Goal: Task Accomplishment & Management: Use online tool/utility

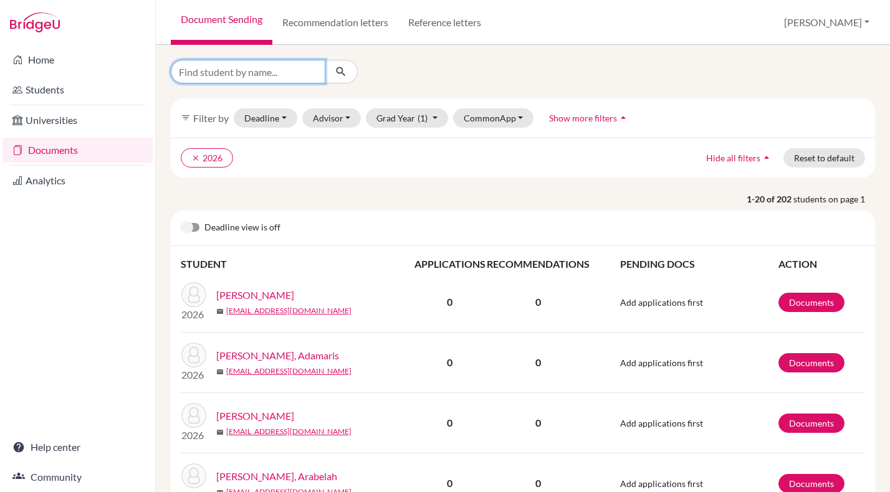
click at [272, 72] on input "Find student by name..." at bounding box center [248, 72] width 155 height 24
type input "carmouche"
click button "submit" at bounding box center [341, 72] width 33 height 24
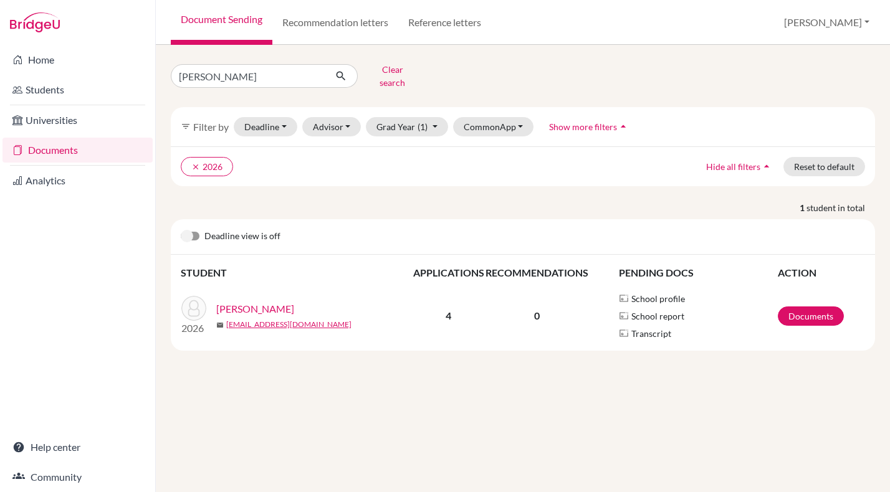
click at [282, 302] on link "[PERSON_NAME]" at bounding box center [255, 309] width 78 height 15
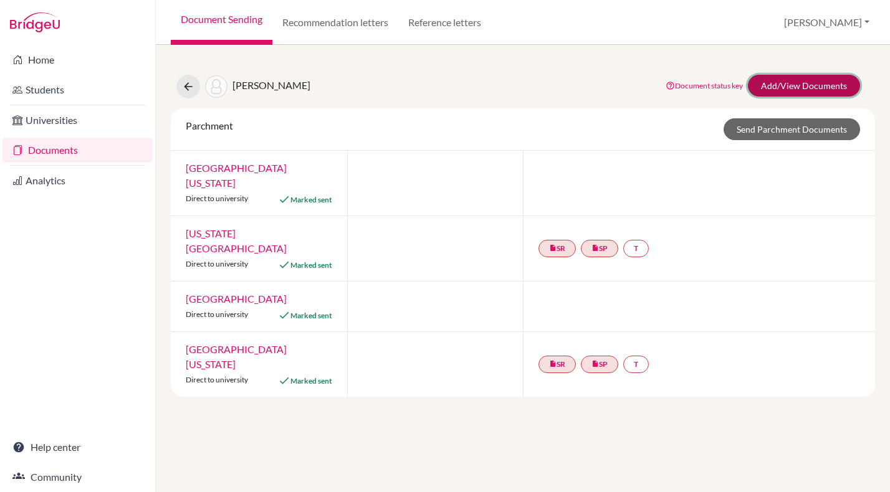
click at [801, 85] on link "Add/View Documents" at bounding box center [804, 86] width 112 height 22
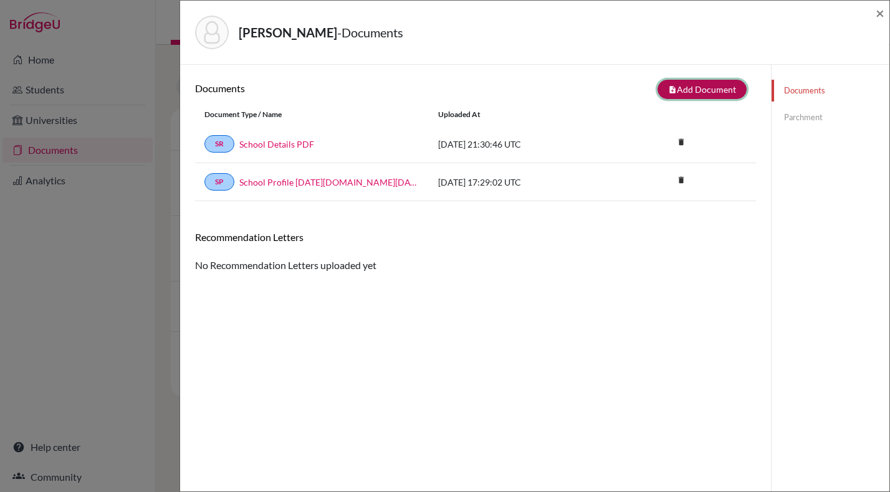
click at [705, 85] on button "note_add Add Document" at bounding box center [701, 89] width 89 height 19
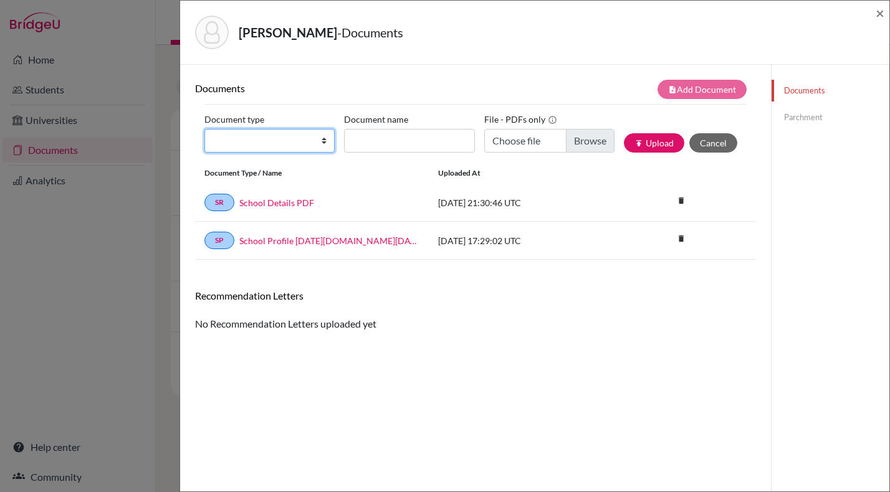
select select "2"
click option "Transcript" at bounding box center [0, 0] width 0 height 0
click at [391, 149] on input "Document name" at bounding box center [409, 141] width 130 height 24
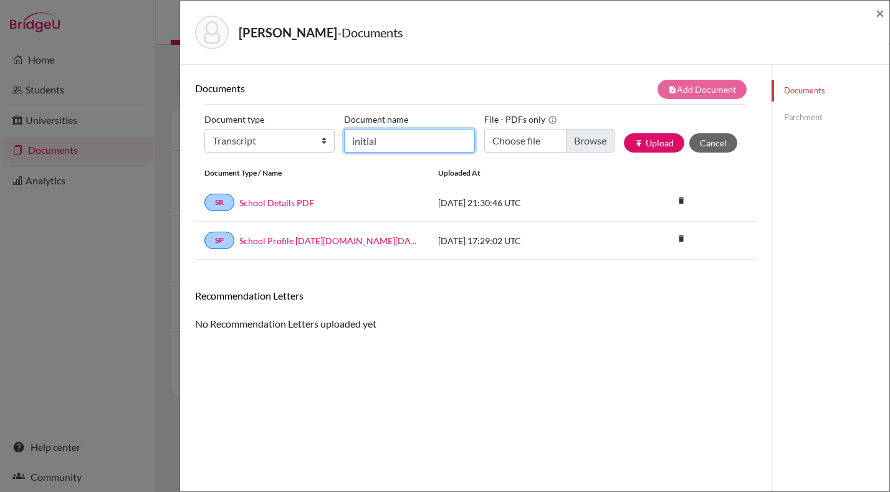
type input "initial"
click at [525, 145] on input "Choose file" at bounding box center [549, 141] width 130 height 24
type input "C:\fakepath\[PERSON_NAME] initial.pdf"
click at [658, 140] on button "publish Upload" at bounding box center [654, 142] width 60 height 19
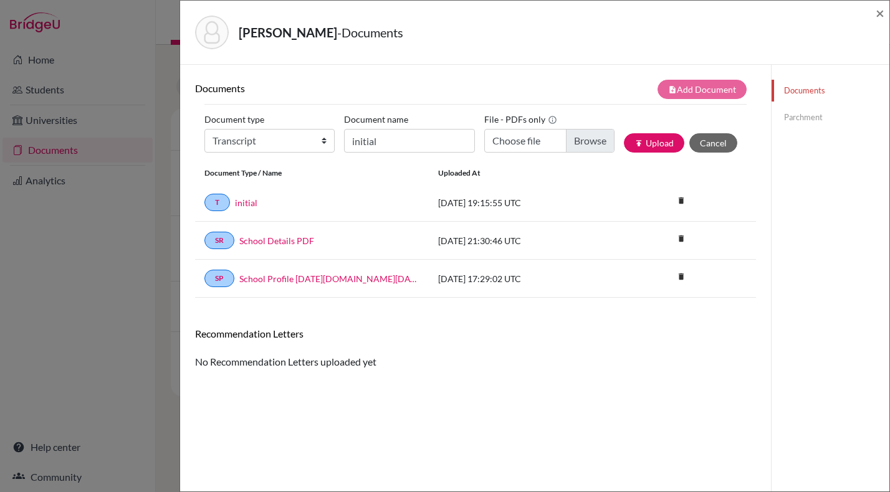
click at [796, 118] on link "Parchment" at bounding box center [831, 118] width 118 height 22
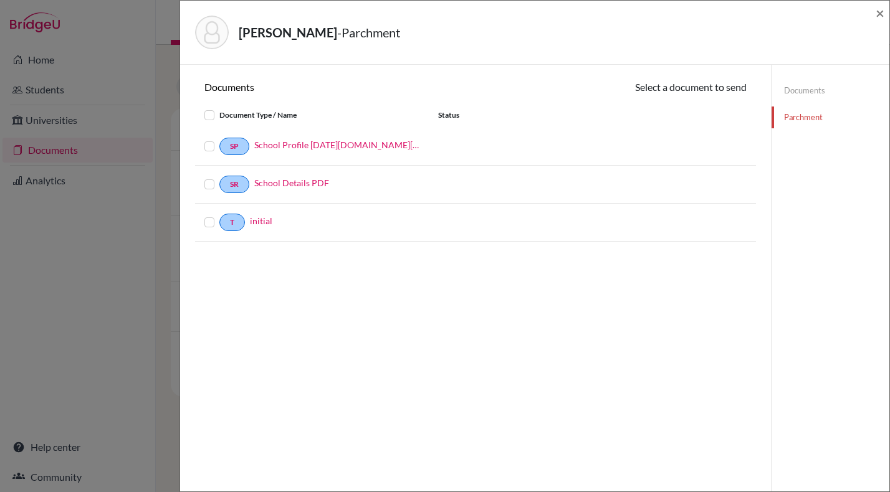
click at [219, 215] on label at bounding box center [219, 215] width 0 height 0
click at [0, 0] on input "checkbox" at bounding box center [0, 0] width 0 height 0
click at [702, 87] on button "Continue" at bounding box center [711, 89] width 69 height 19
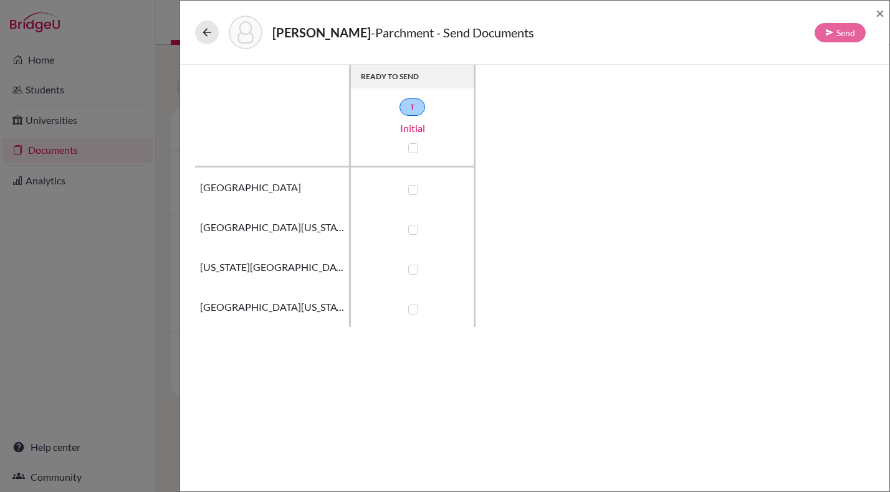
click at [412, 188] on label at bounding box center [413, 190] width 10 height 10
click at [412, 188] on input "checkbox" at bounding box center [410, 189] width 10 height 12
checkbox input "true"
click at [411, 231] on label at bounding box center [413, 230] width 10 height 10
click at [411, 231] on input "checkbox" at bounding box center [410, 228] width 10 height 12
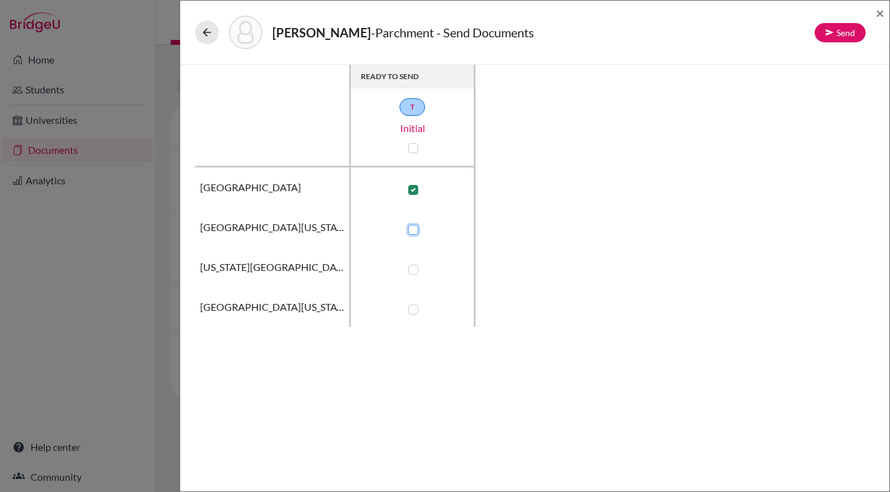
checkbox input "true"
click at [413, 272] on label at bounding box center [413, 270] width 10 height 10
click at [413, 272] on input "checkbox" at bounding box center [410, 268] width 10 height 12
checkbox input "true"
click at [413, 312] on label at bounding box center [413, 310] width 10 height 10
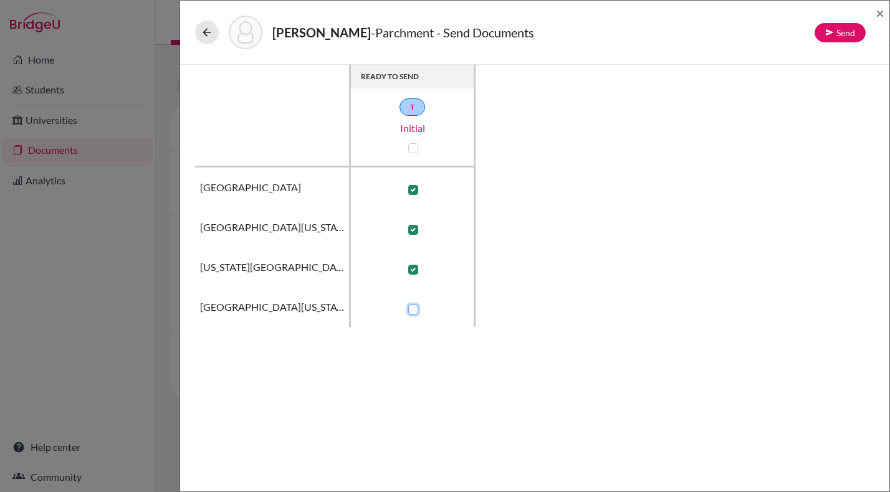
click at [413, 312] on input "checkbox" at bounding box center [410, 308] width 10 height 12
checkbox input "true"
click at [841, 29] on button "Send" at bounding box center [840, 32] width 51 height 19
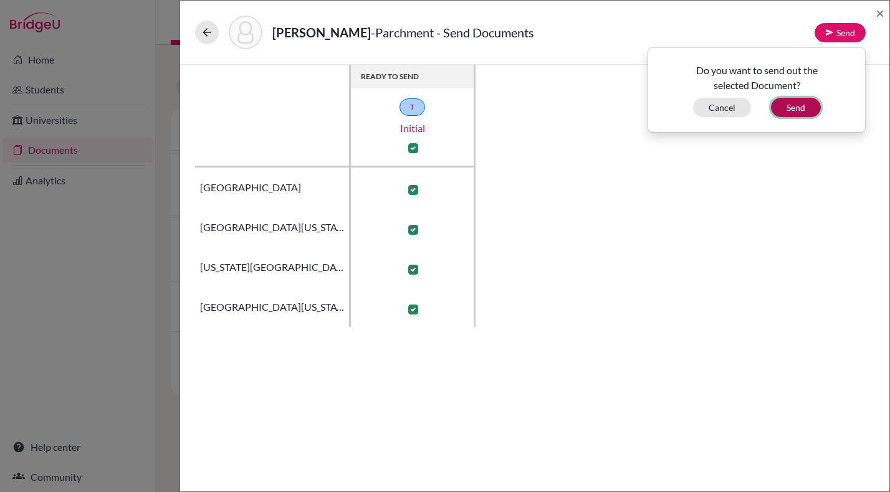
click at [800, 107] on button "Send" at bounding box center [796, 107] width 50 height 19
checkbox input "false"
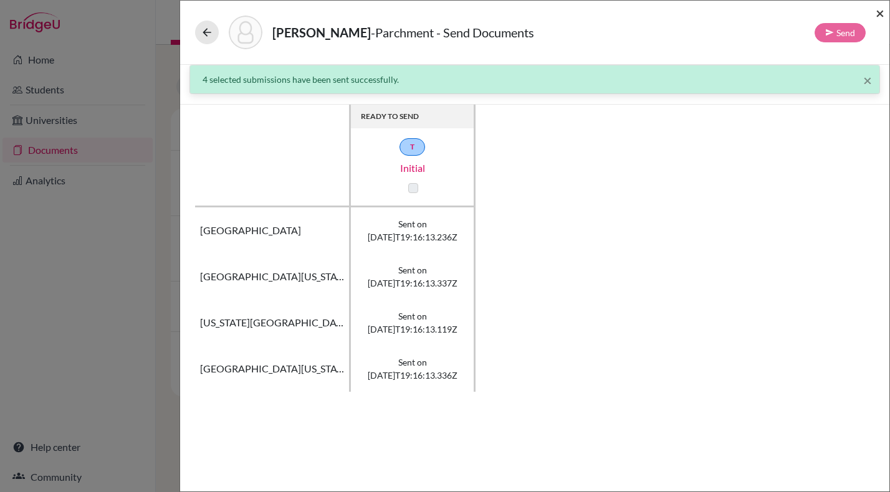
click at [881, 14] on span "×" at bounding box center [880, 13] width 9 height 18
